Goal: Information Seeking & Learning: Learn about a topic

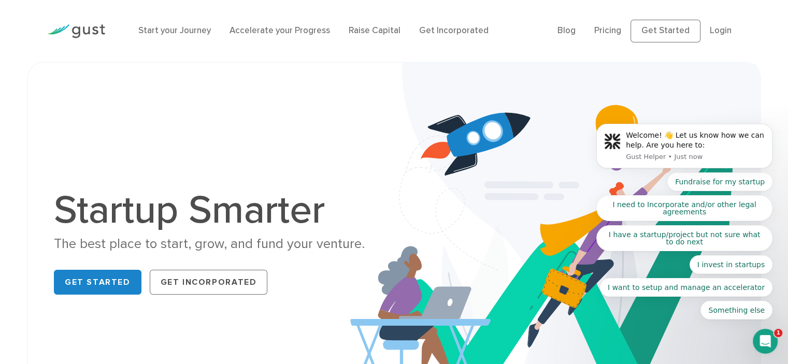
click at [665, 30] on body "Welcome! 👋 Let us know how we can help. Are you here to: Gust Helper • Just now…" at bounding box center [684, 149] width 199 height 365
click at [610, 32] on body "Welcome! 👋 Let us know how we can help. Are you here to: Gust Helper • Just now…" at bounding box center [684, 149] width 199 height 365
click at [613, 32] on body "Welcome! 👋 Let us know how we can help. Are you here to: Gust Helper • Just now…" at bounding box center [684, 149] width 199 height 365
click at [613, 33] on body "Welcome! 👋 Let us know how we can help. Are you here to: Gust Helper • 1m ago F…" at bounding box center [684, 149] width 199 height 365
click at [613, 32] on body "Welcome! 👋 Let us know how we can help. Are you here to: Gust Helper • 5m ago F…" at bounding box center [684, 149] width 199 height 365
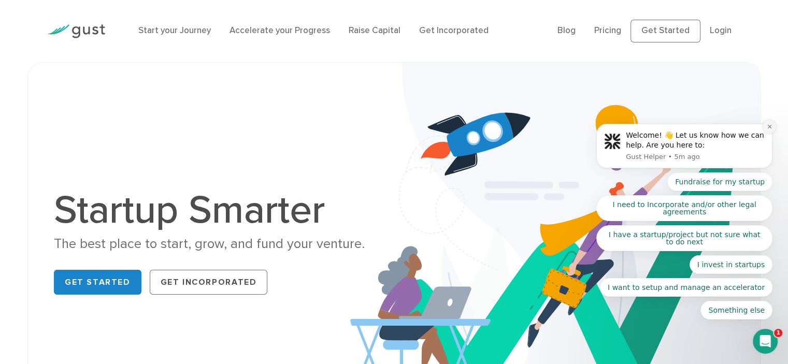
click at [768, 130] on button "Dismiss notification" at bounding box center [769, 126] width 13 height 13
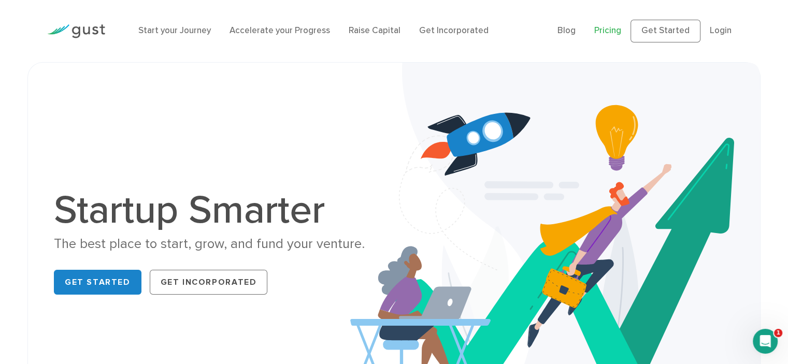
click at [619, 31] on link "Pricing" at bounding box center [607, 30] width 27 height 10
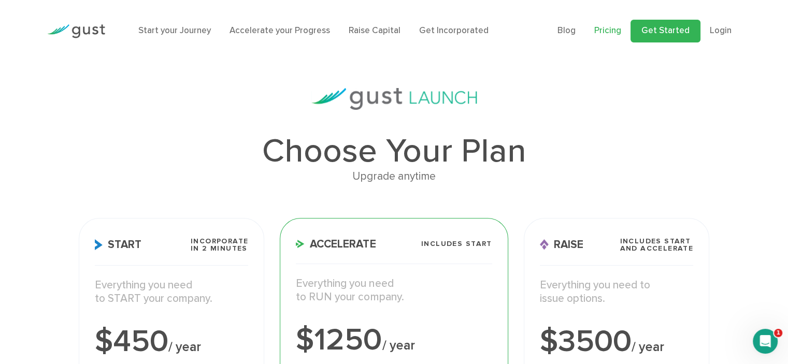
click at [686, 31] on link "Get Started" at bounding box center [666, 31] width 70 height 23
